Goal: Information Seeking & Learning: Learn about a topic

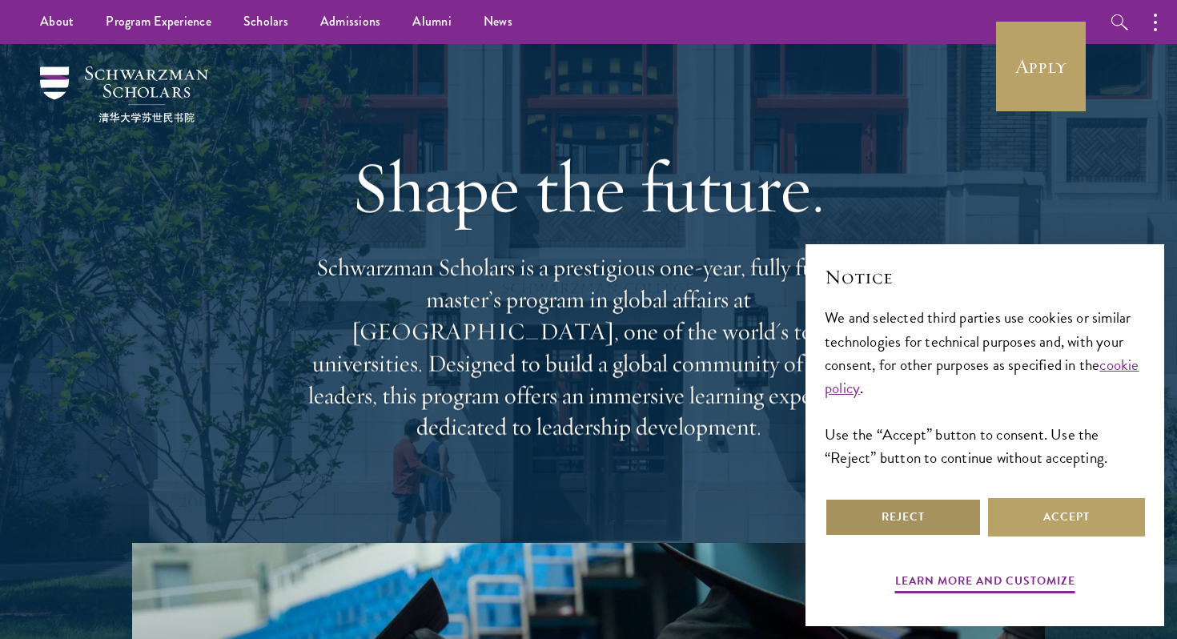
click at [954, 512] on button "Reject" at bounding box center [903, 517] width 157 height 38
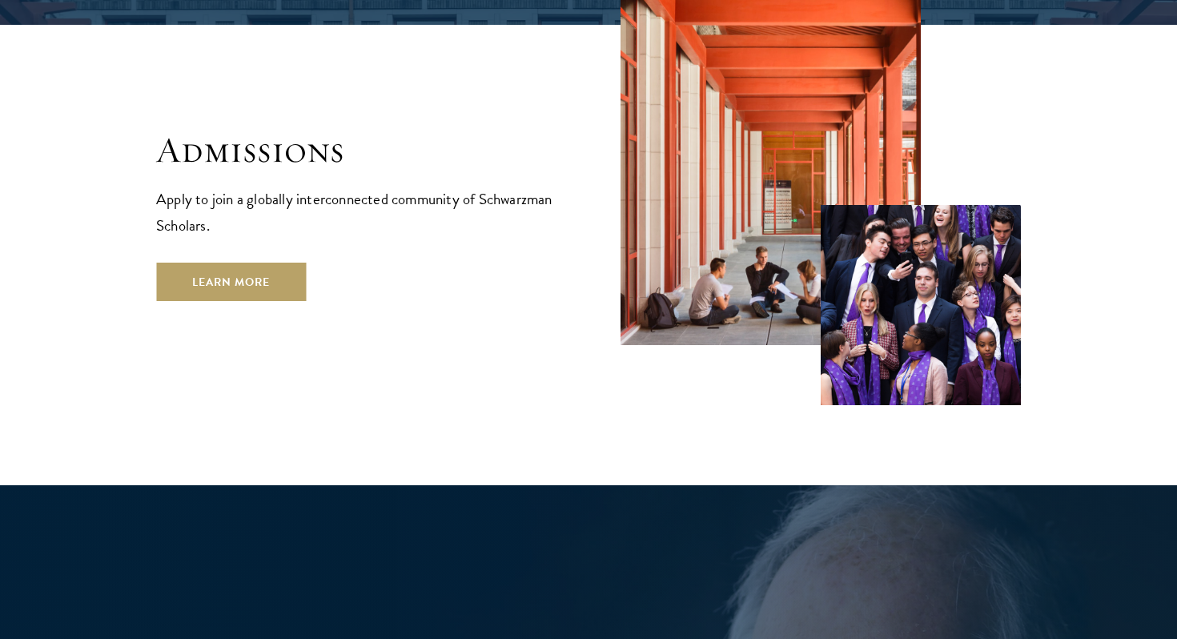
scroll to position [2703, 0]
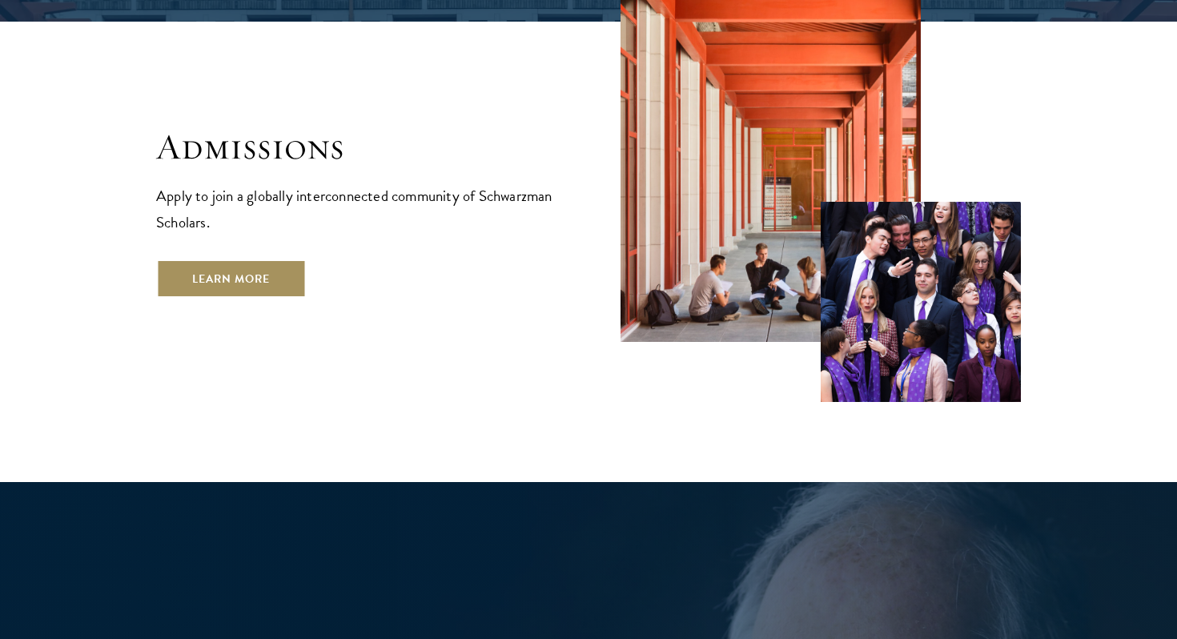
click at [275, 260] on link "Learn More" at bounding box center [231, 279] width 150 height 38
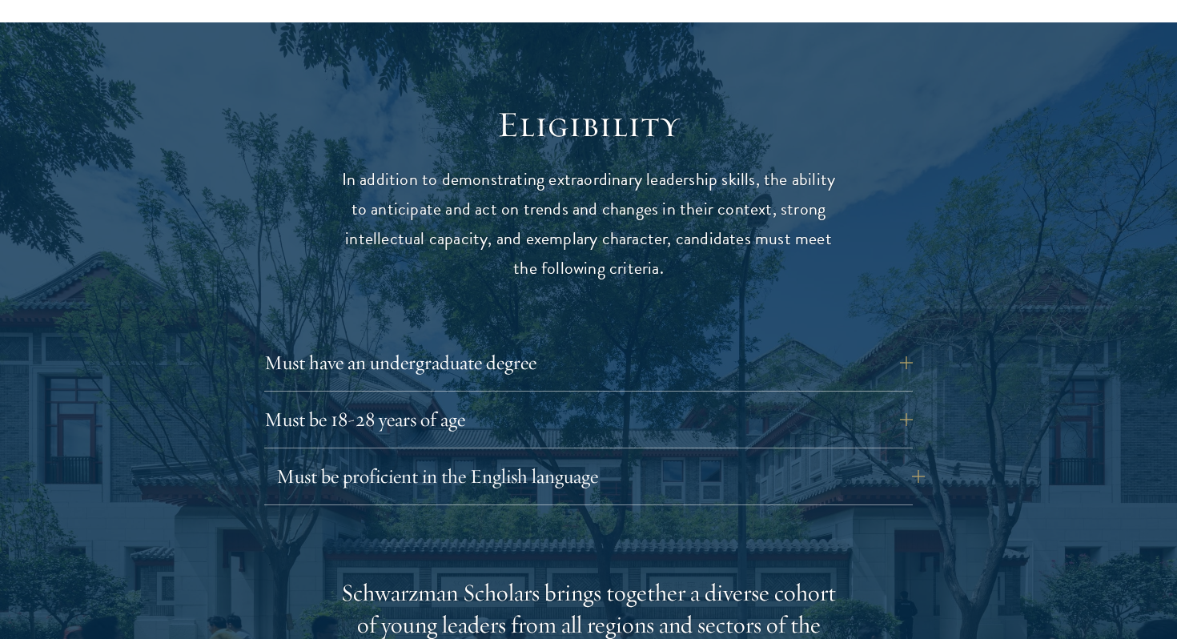
scroll to position [2260, 0]
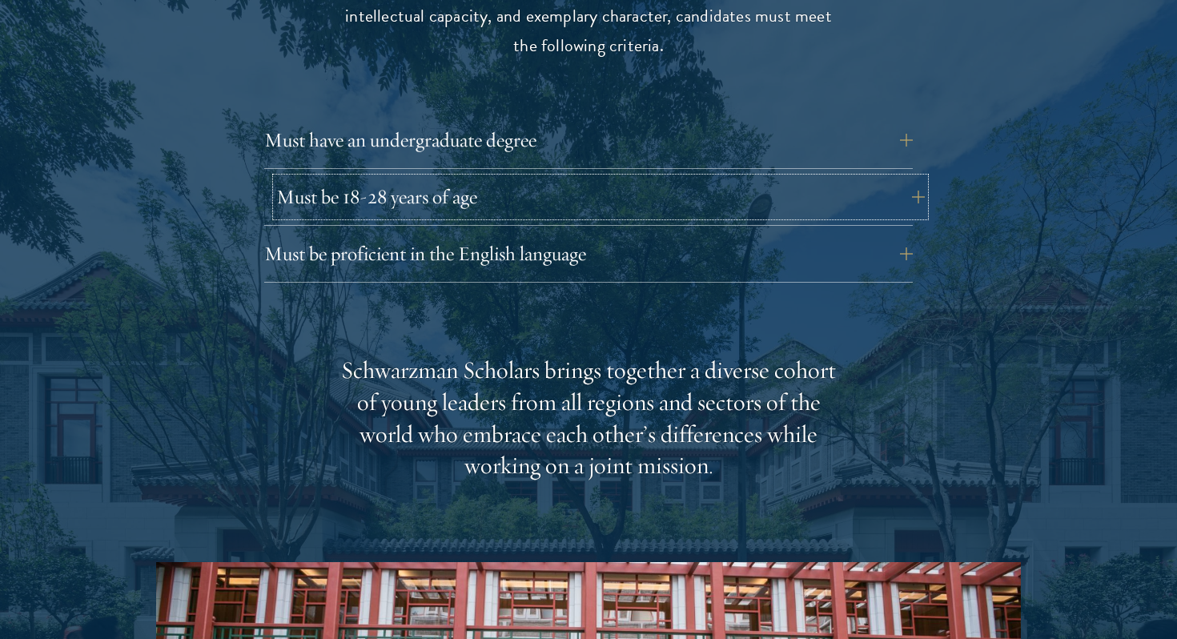
click at [735, 178] on button "Must be 18-28 years of age" at bounding box center [600, 197] width 649 height 38
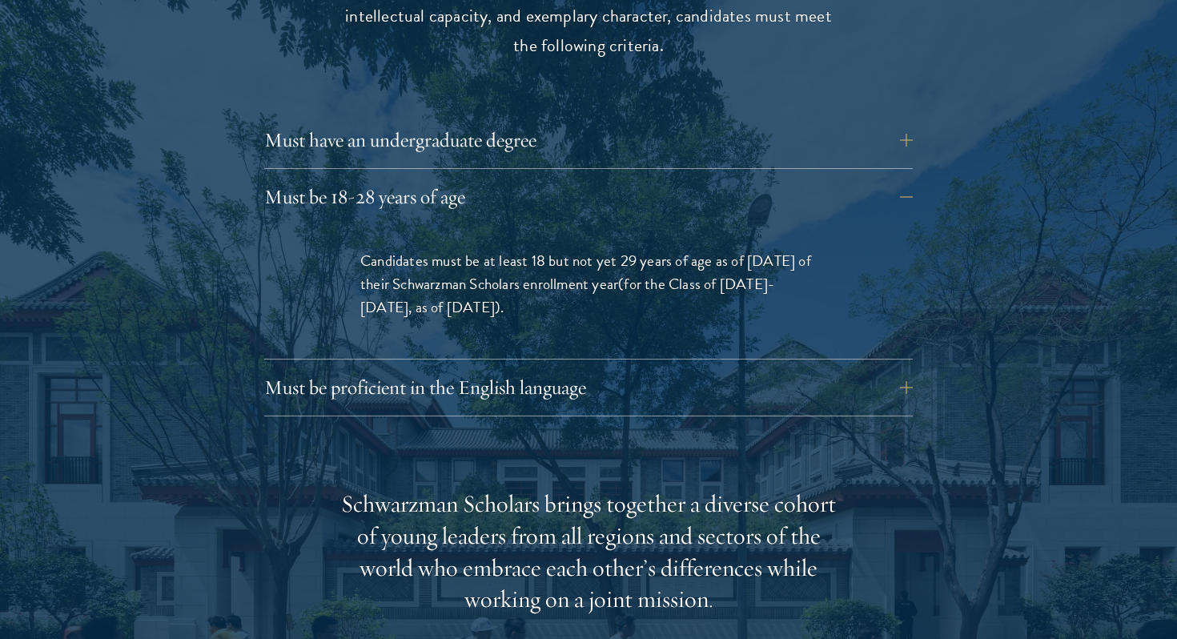
click at [723, 187] on div "Must be 18-28 years of age Candidates must be at least 18 but not yet 29 years …" at bounding box center [588, 269] width 649 height 182
click at [726, 178] on button "Must be 18-28 years of age" at bounding box center [600, 197] width 649 height 38
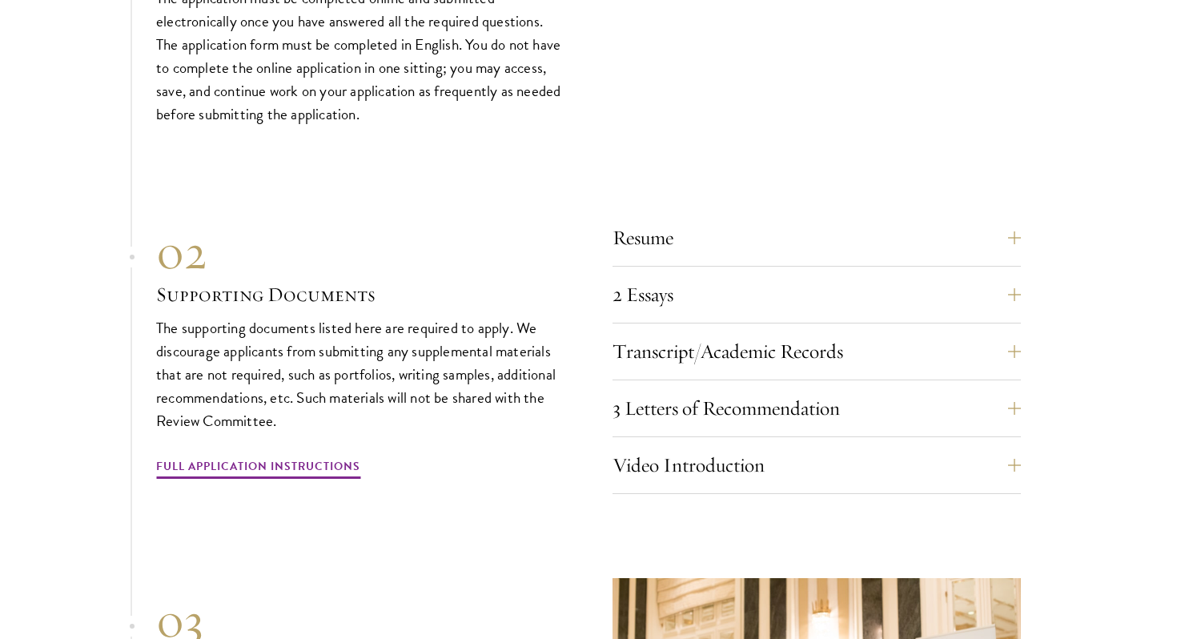
scroll to position [5395, 0]
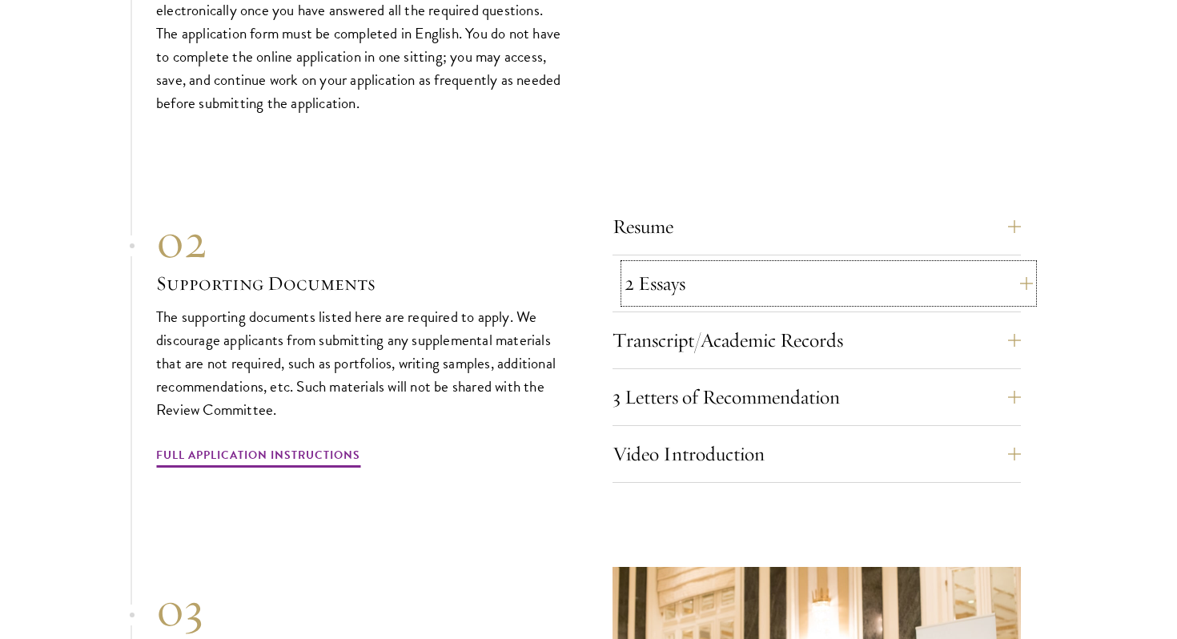
click at [677, 281] on button "2 Essays" at bounding box center [829, 283] width 409 height 38
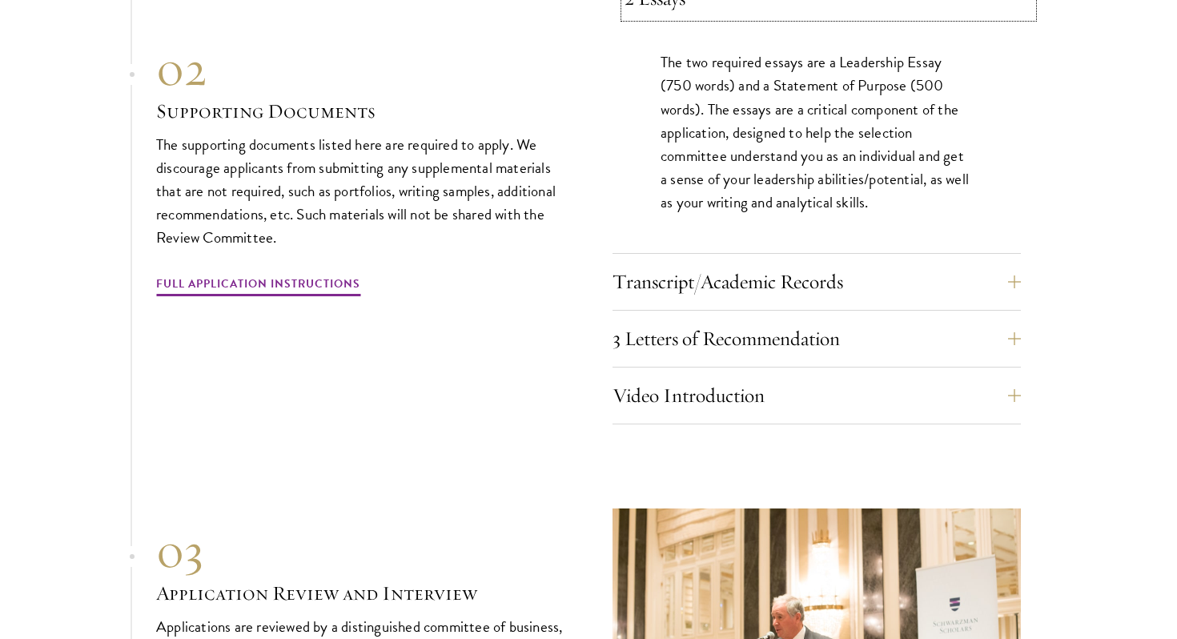
scroll to position [5806, 0]
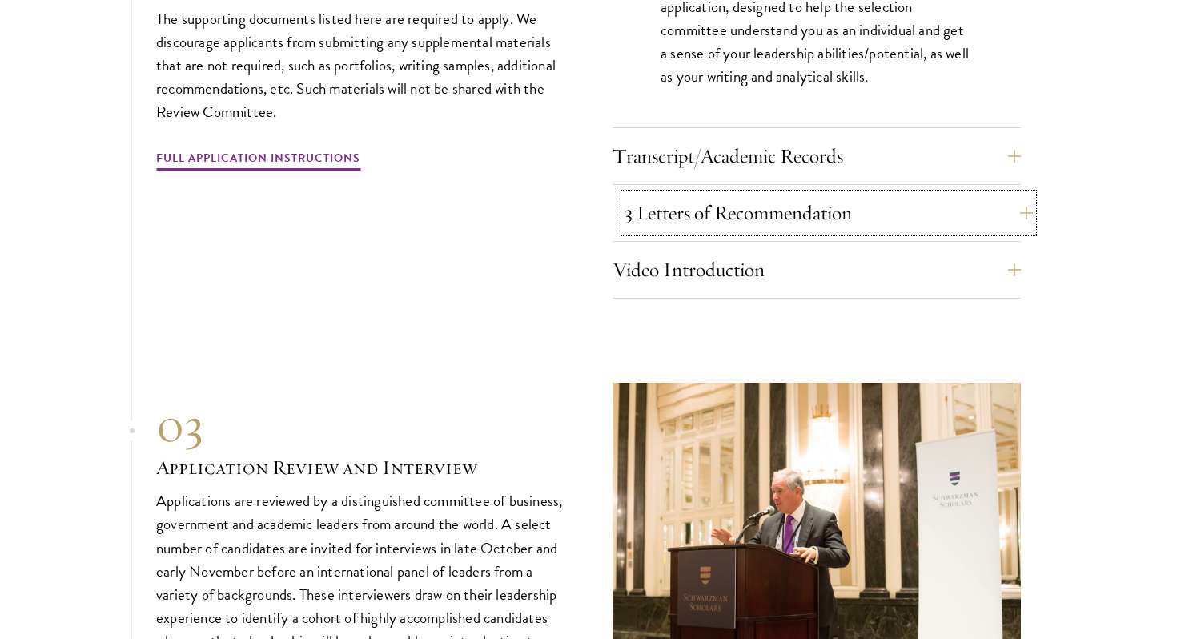
click at [777, 213] on button "3 Letters of Recommendation" at bounding box center [829, 213] width 409 height 38
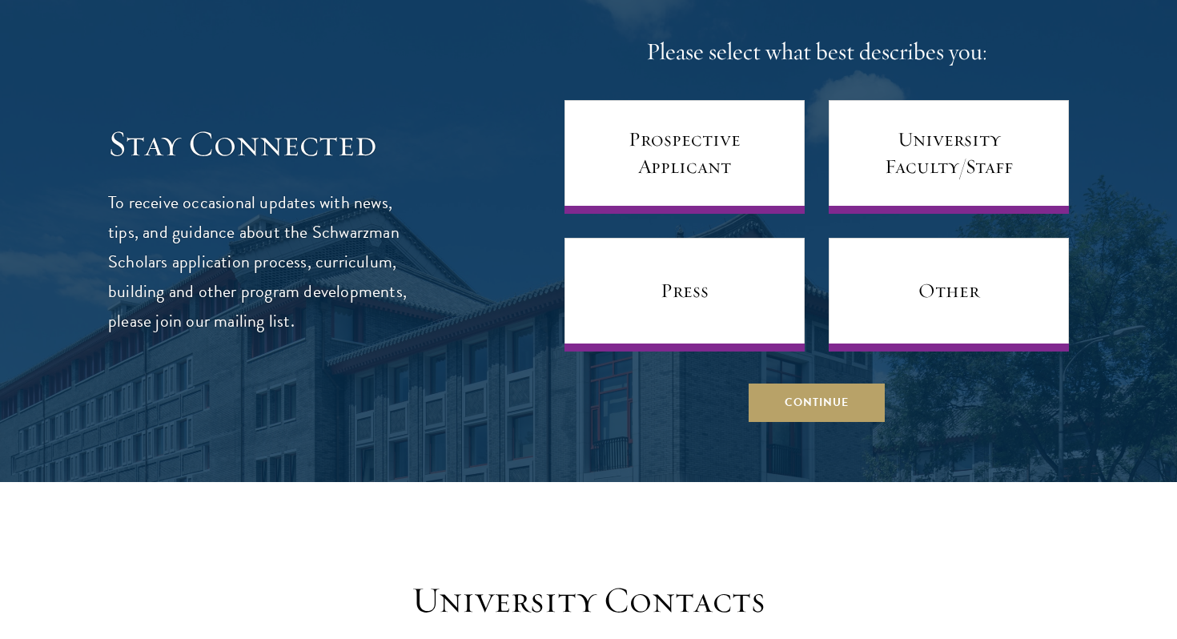
scroll to position [6987, 0]
